Goal: Use online tool/utility: Utilize a website feature to perform a specific function

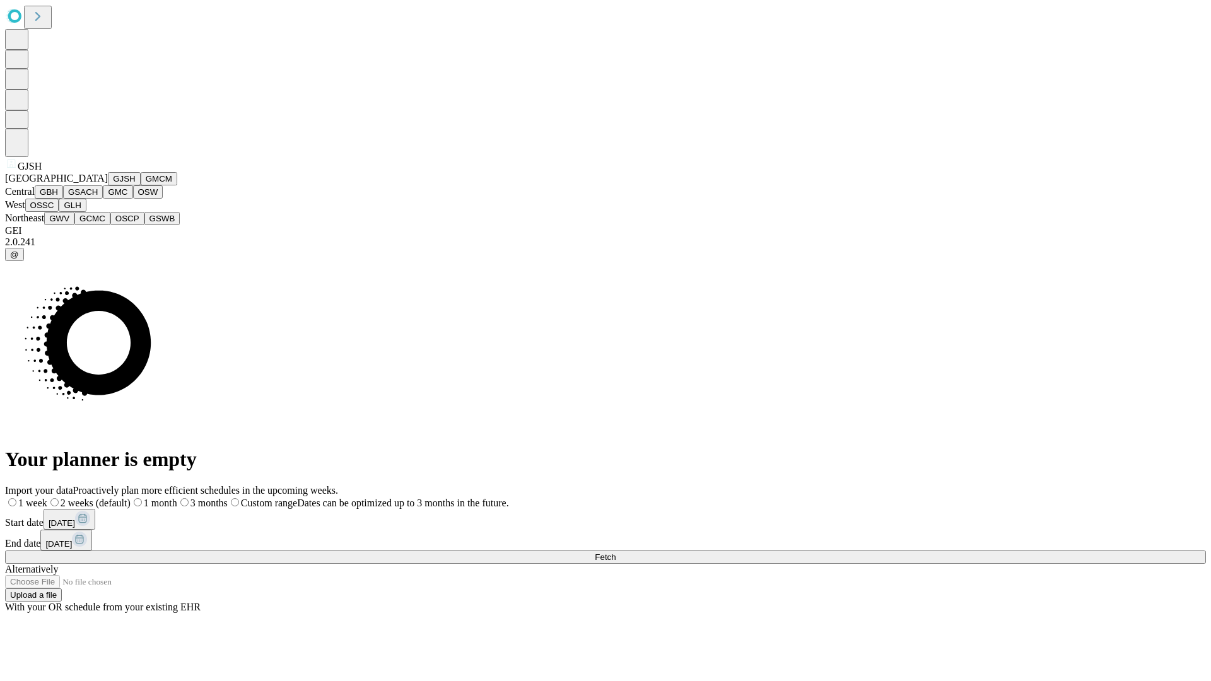
click at [108, 185] on button "GJSH" at bounding box center [124, 178] width 33 height 13
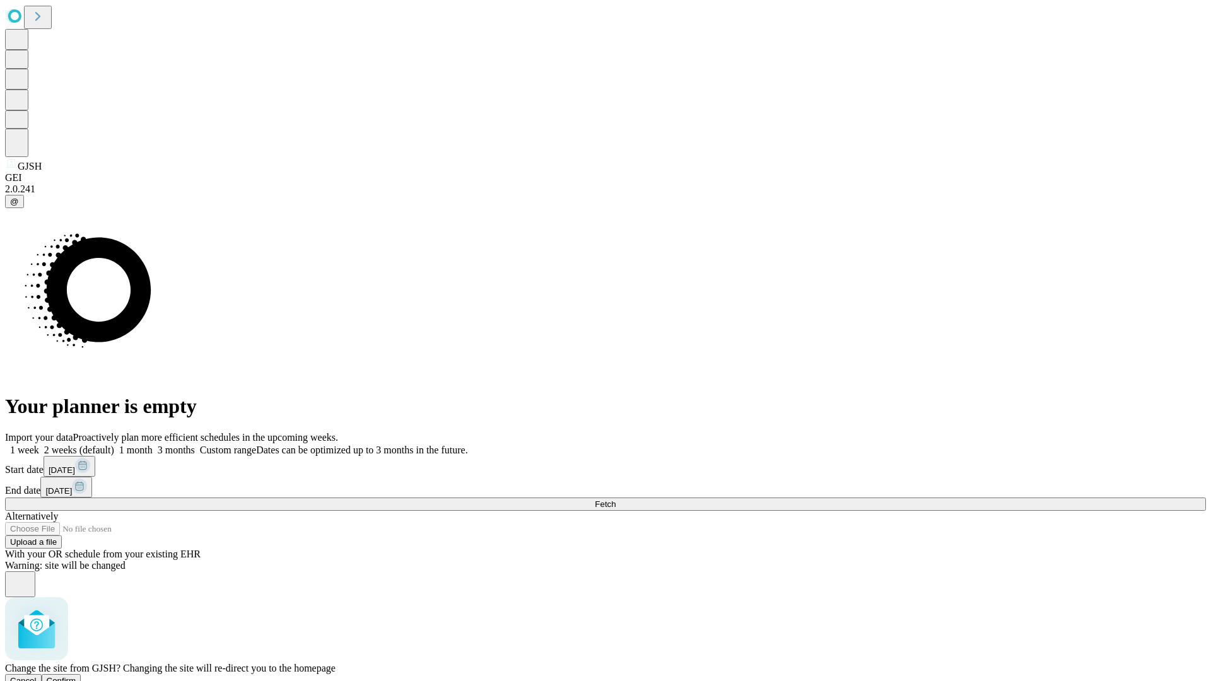
click at [76, 676] on span "Confirm" at bounding box center [62, 680] width 30 height 9
click at [153, 445] on label "1 month" at bounding box center [133, 450] width 38 height 11
click at [616, 500] on span "Fetch" at bounding box center [605, 504] width 21 height 9
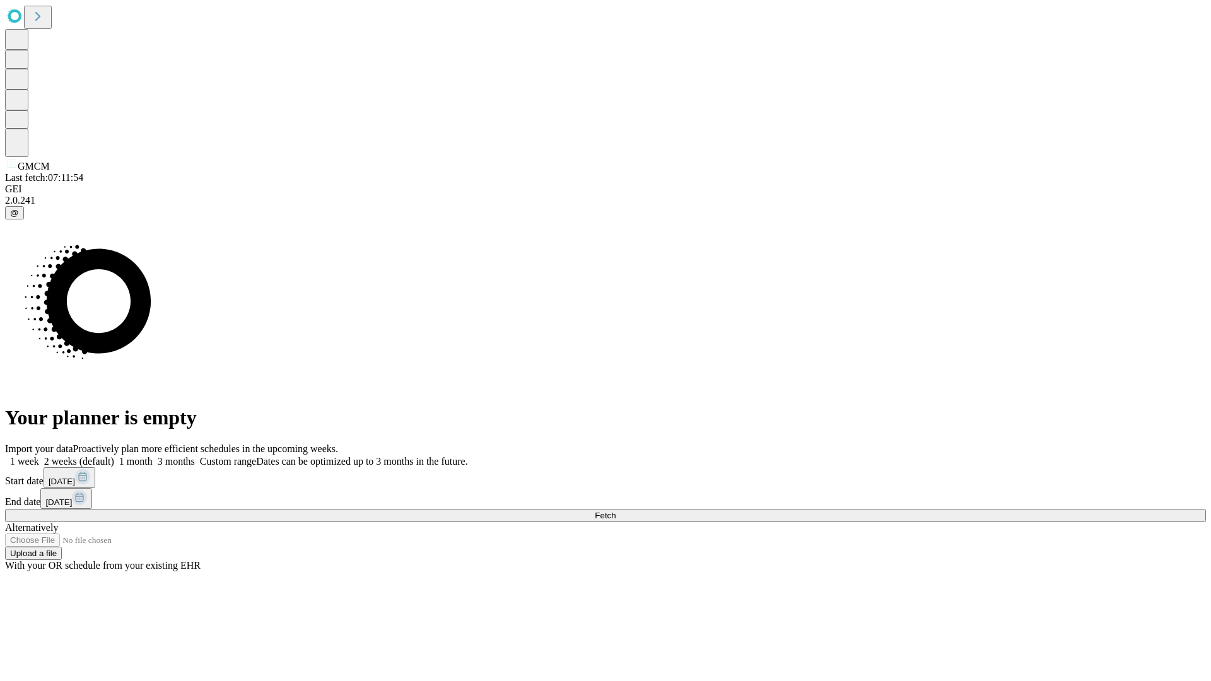
click at [616, 511] on span "Fetch" at bounding box center [605, 515] width 21 height 9
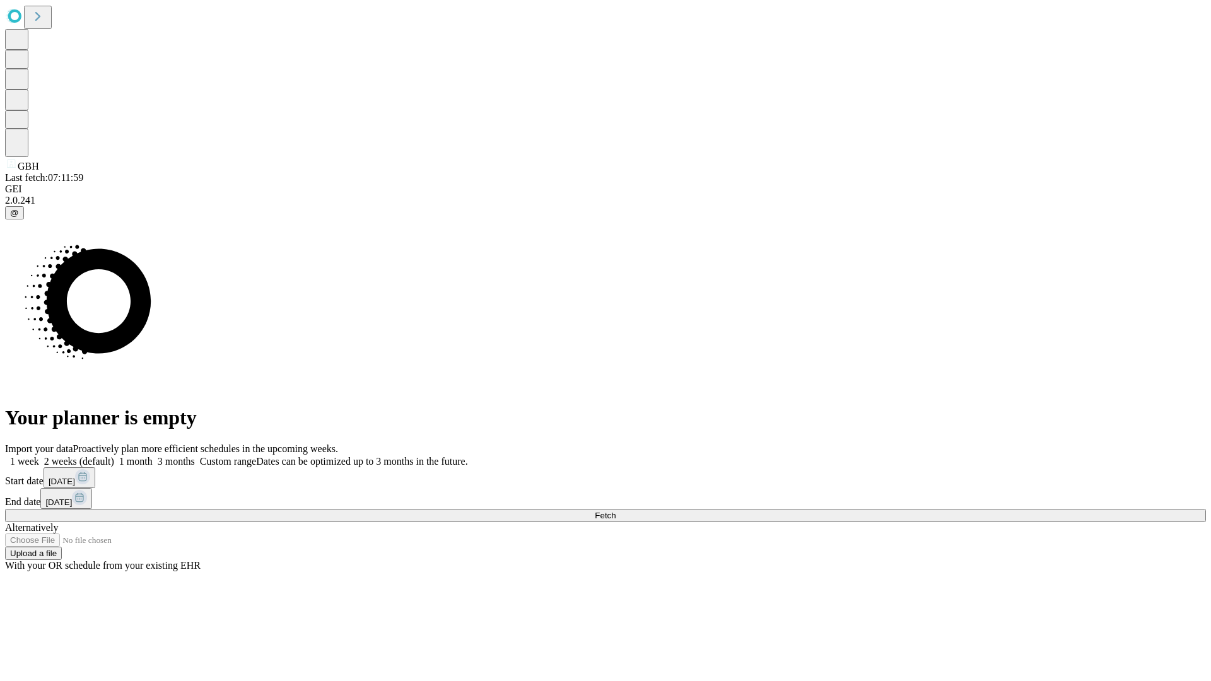
click at [616, 511] on span "Fetch" at bounding box center [605, 515] width 21 height 9
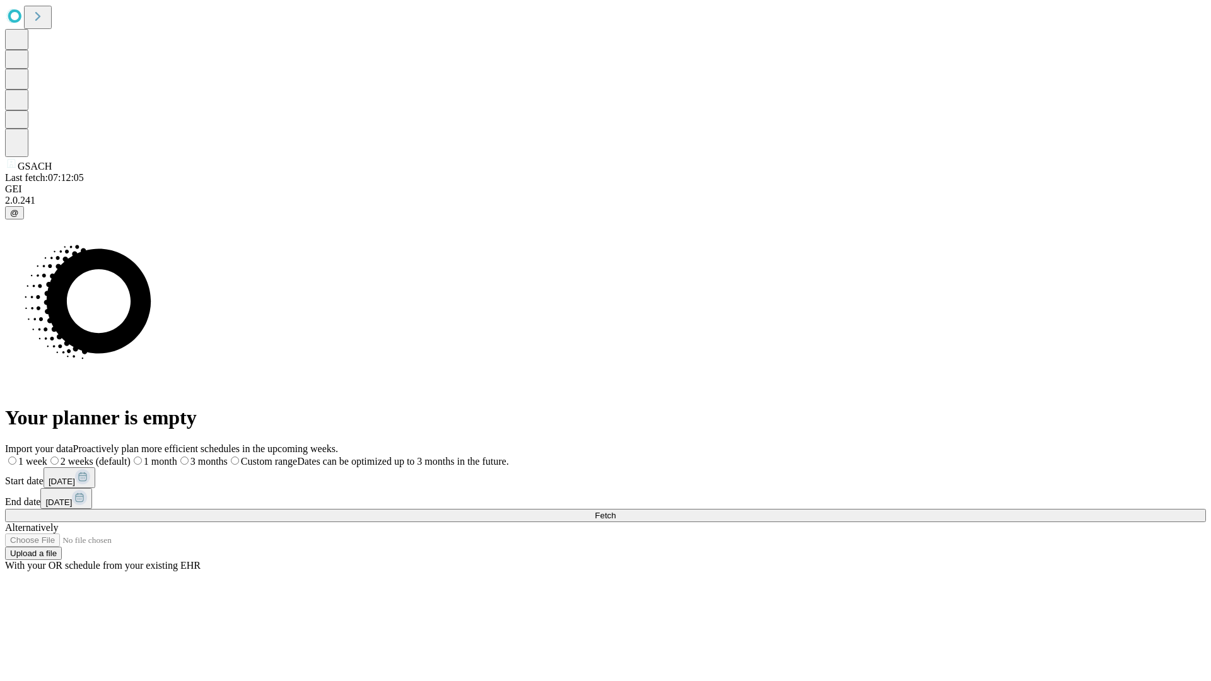
click at [177, 456] on label "1 month" at bounding box center [154, 461] width 47 height 11
click at [616, 511] on span "Fetch" at bounding box center [605, 515] width 21 height 9
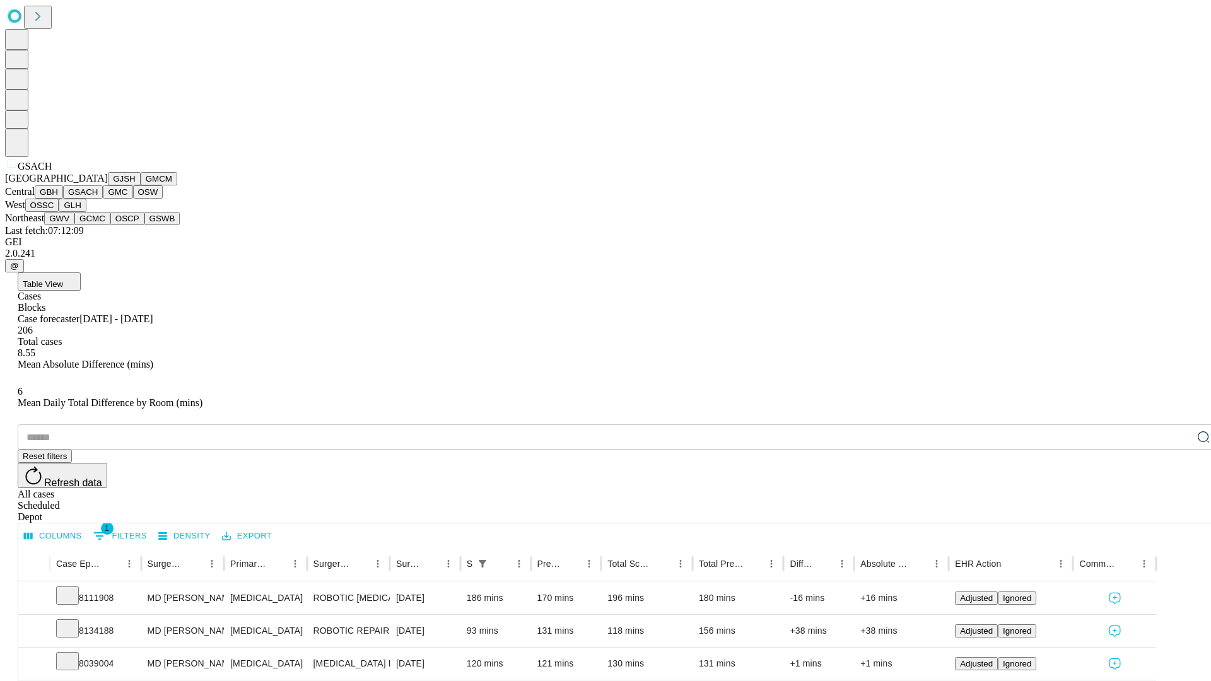
click at [103, 199] on button "GMC" at bounding box center [118, 191] width 30 height 13
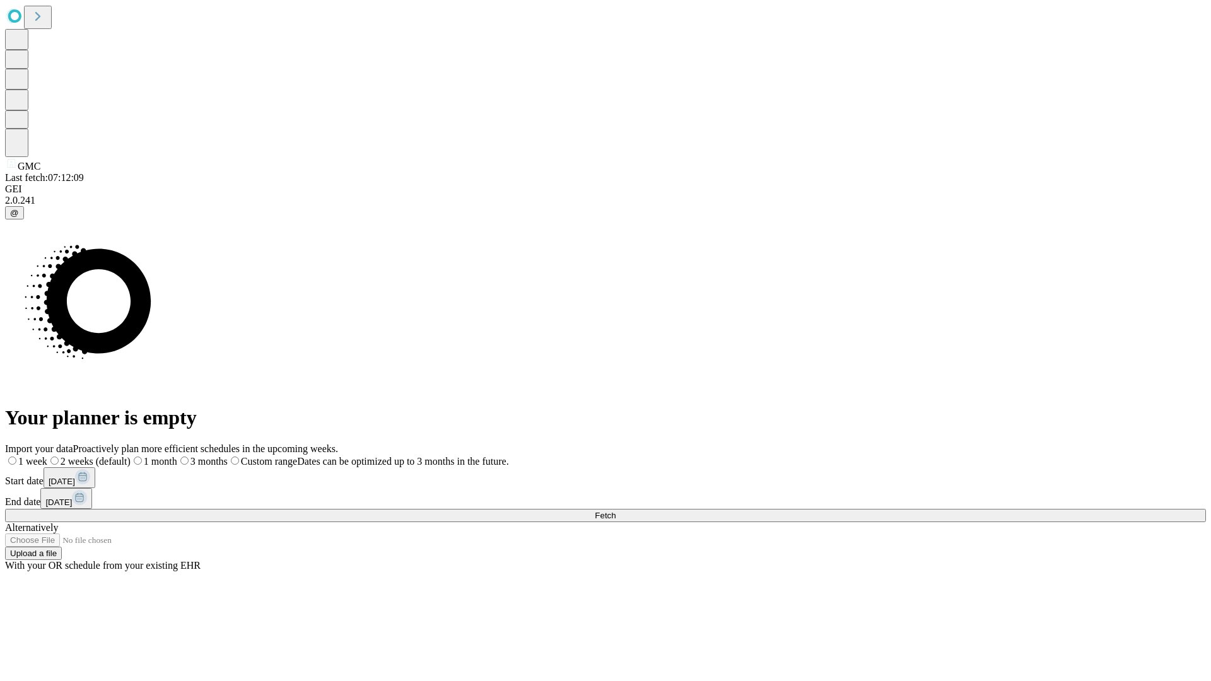
click at [177, 456] on label "1 month" at bounding box center [154, 461] width 47 height 11
click at [616, 511] on span "Fetch" at bounding box center [605, 515] width 21 height 9
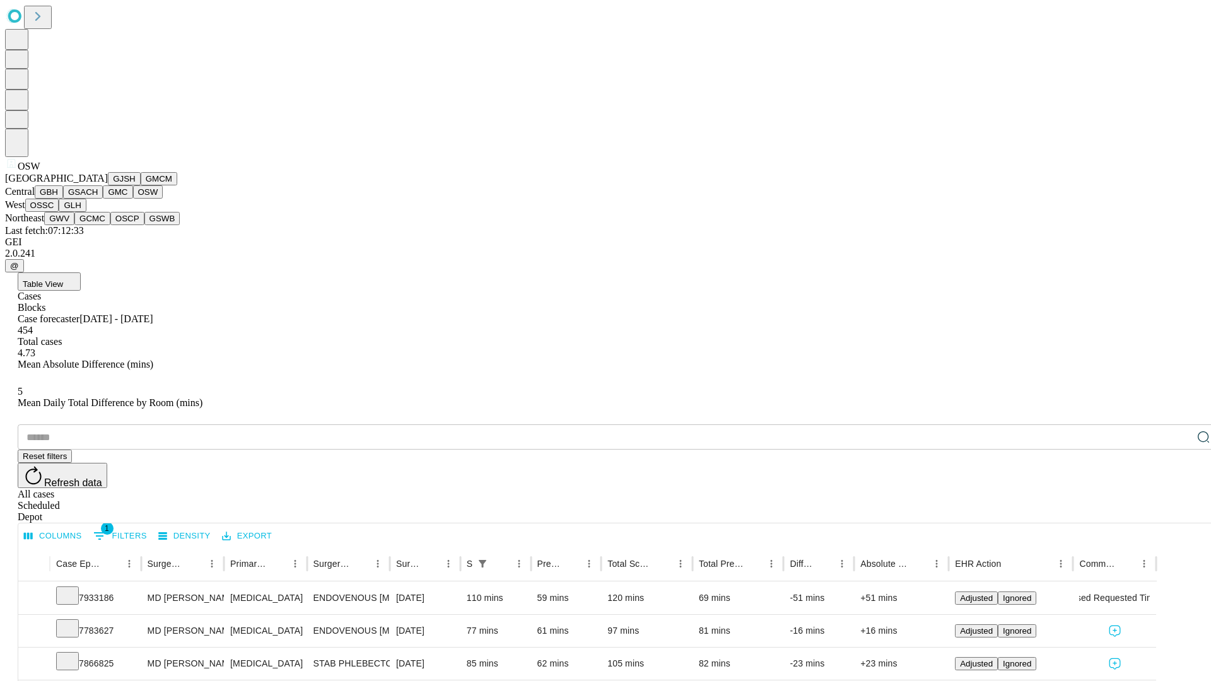
click at [59, 212] on button "OSSC" at bounding box center [42, 205] width 34 height 13
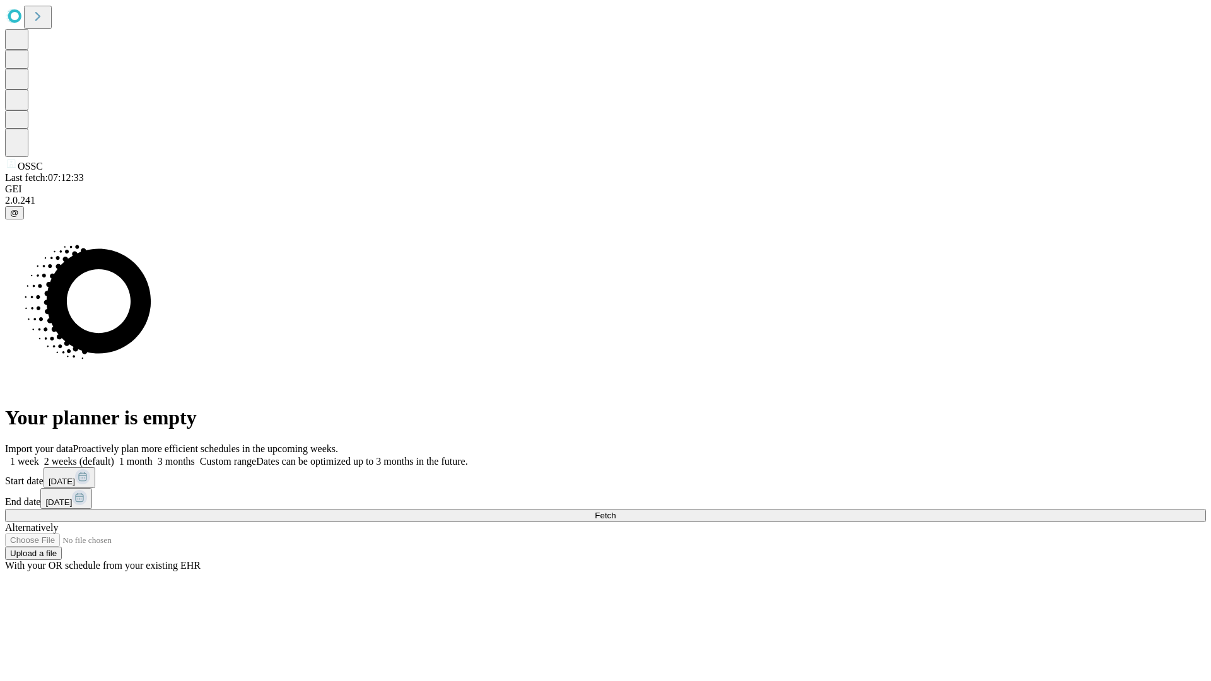
click at [616, 511] on span "Fetch" at bounding box center [605, 515] width 21 height 9
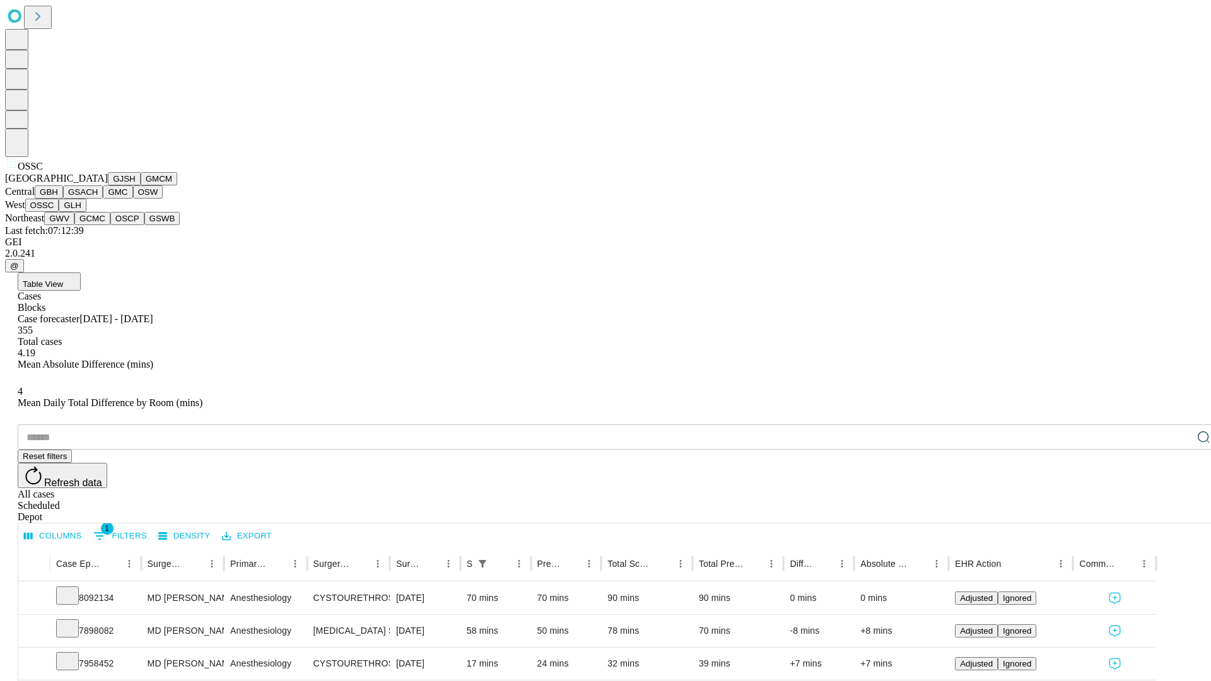
click at [86, 212] on button "GLH" at bounding box center [72, 205] width 27 height 13
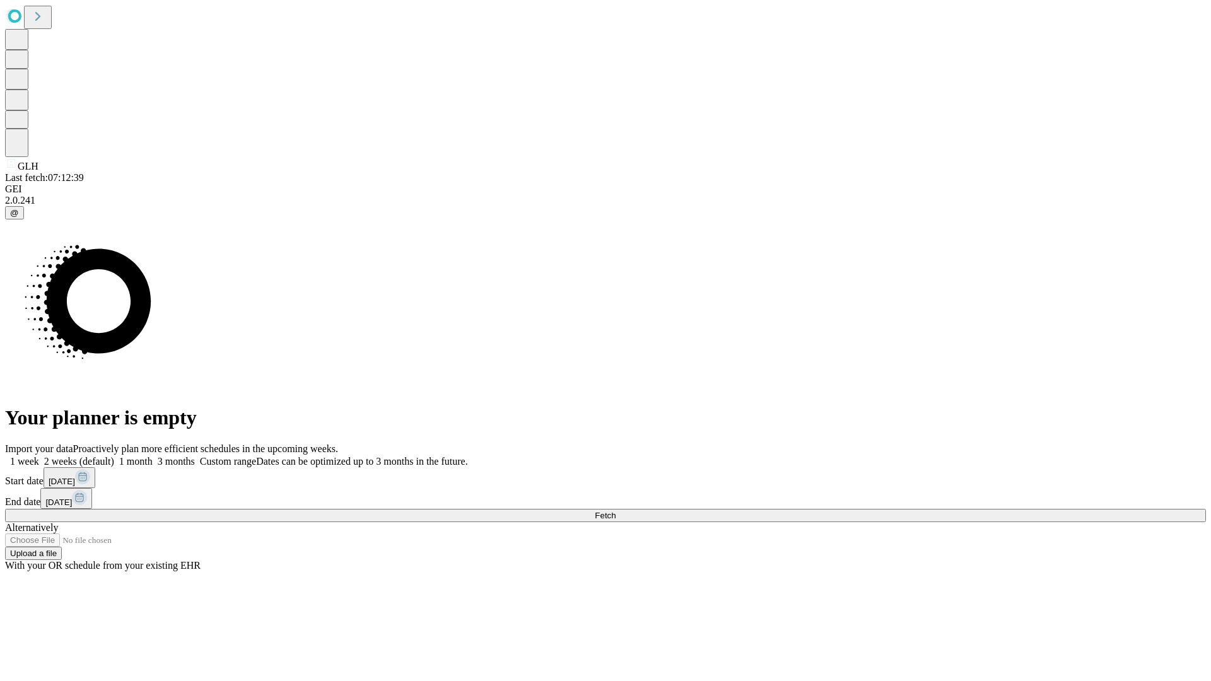
click at [153, 456] on label "1 month" at bounding box center [133, 461] width 38 height 11
click at [616, 511] on span "Fetch" at bounding box center [605, 515] width 21 height 9
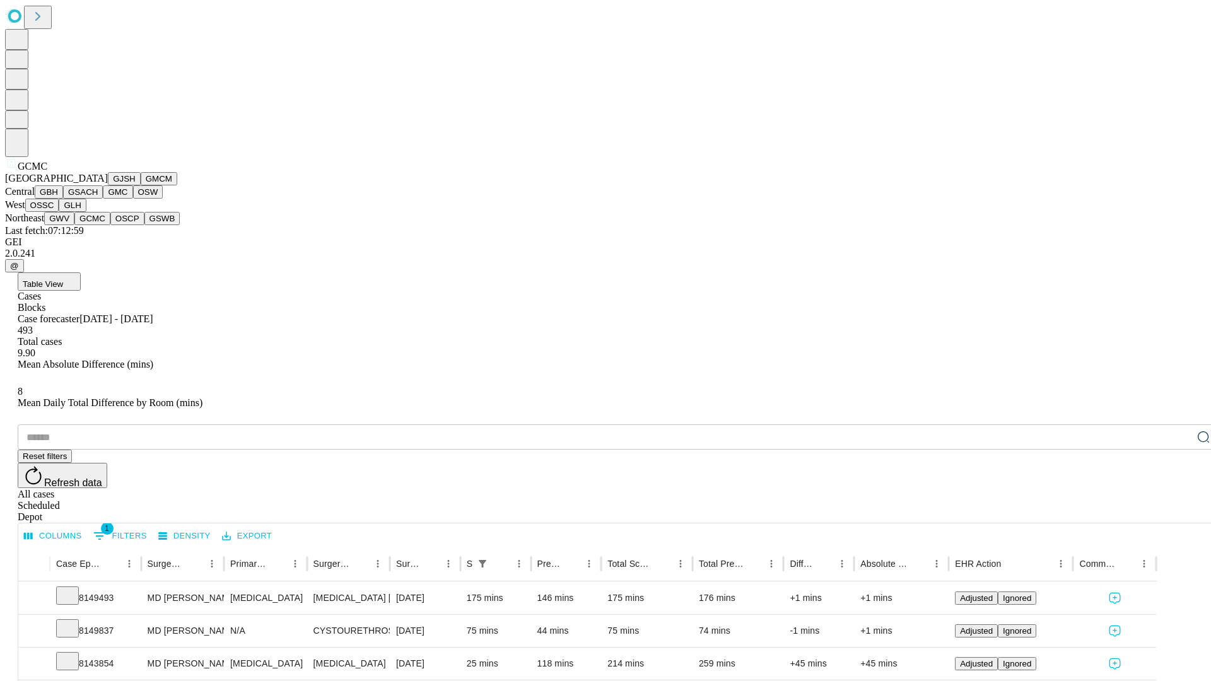
click at [110, 225] on button "OSCP" at bounding box center [127, 218] width 34 height 13
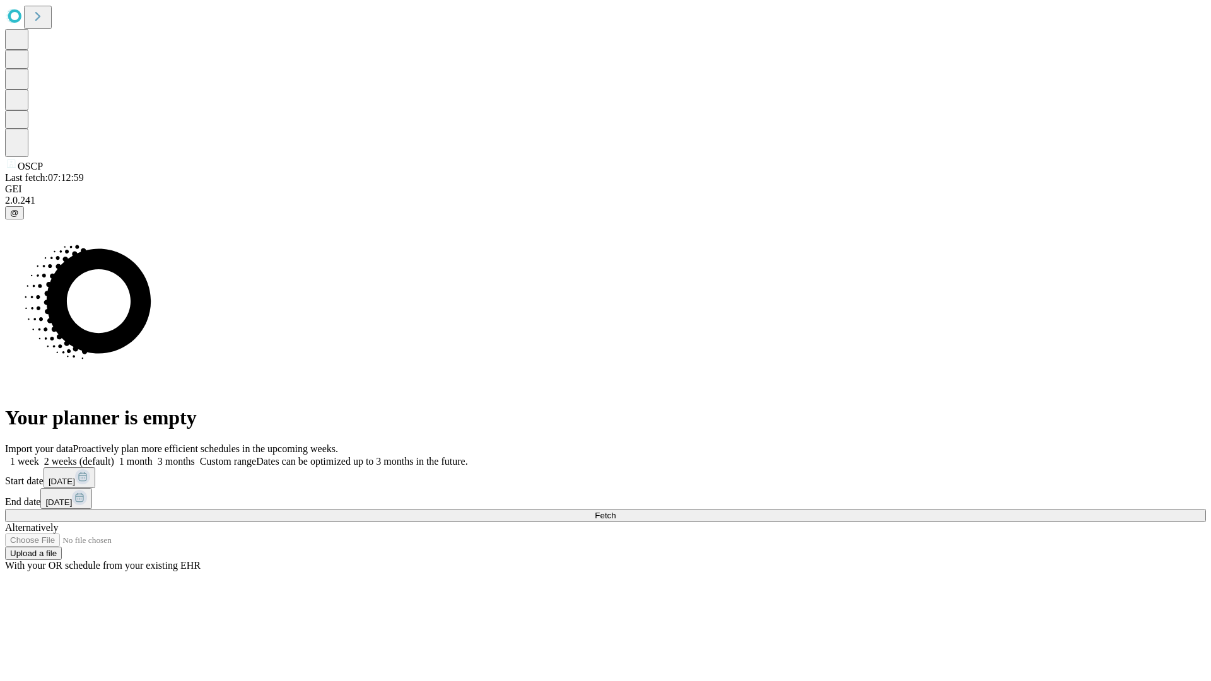
click at [616, 511] on span "Fetch" at bounding box center [605, 515] width 21 height 9
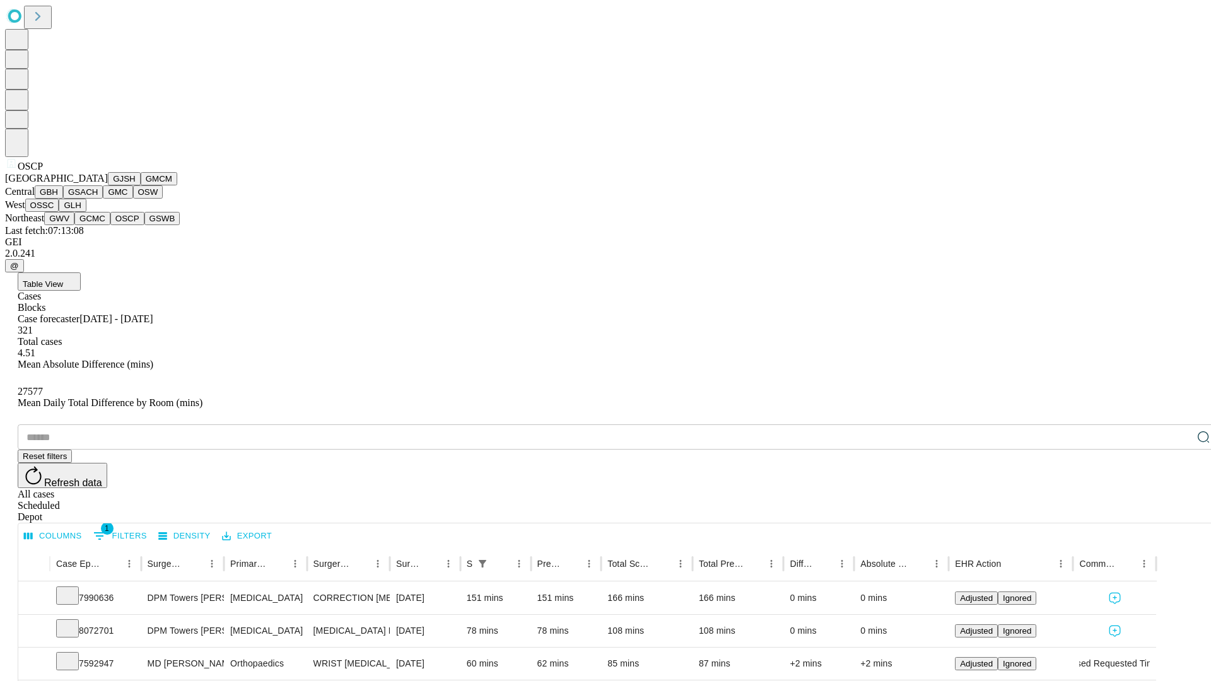
click at [144, 225] on button "GSWB" at bounding box center [162, 218] width 36 height 13
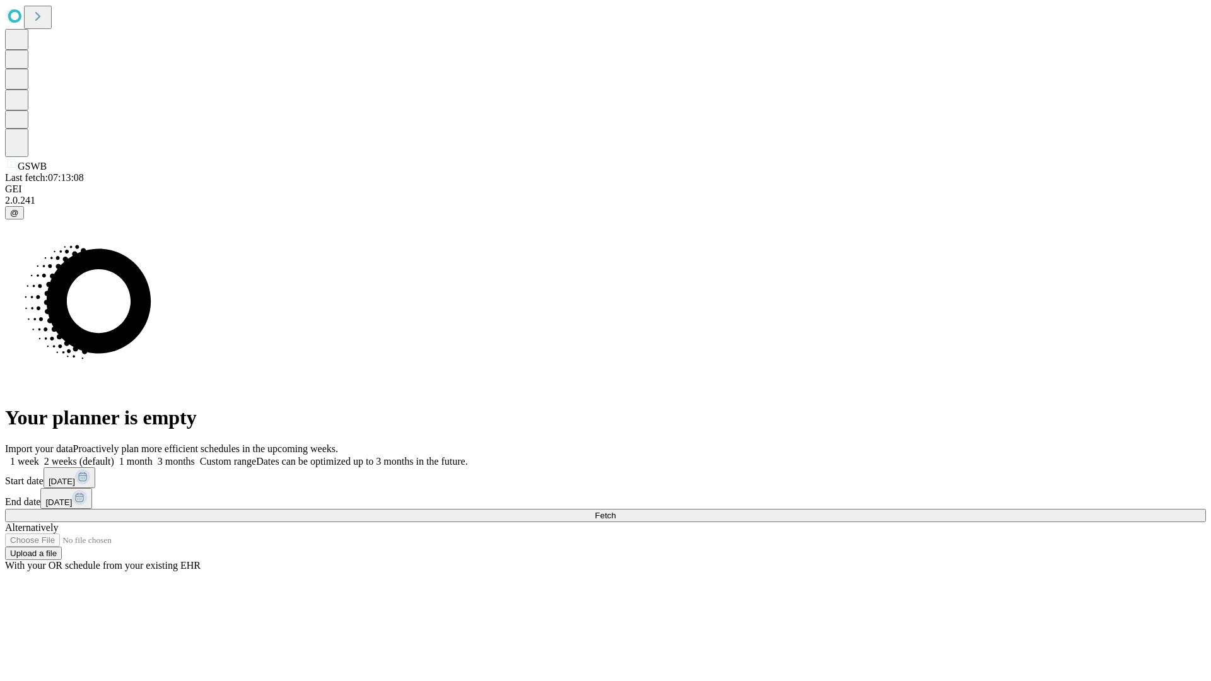
click at [616, 511] on span "Fetch" at bounding box center [605, 515] width 21 height 9
